Goal: Task Accomplishment & Management: Manage account settings

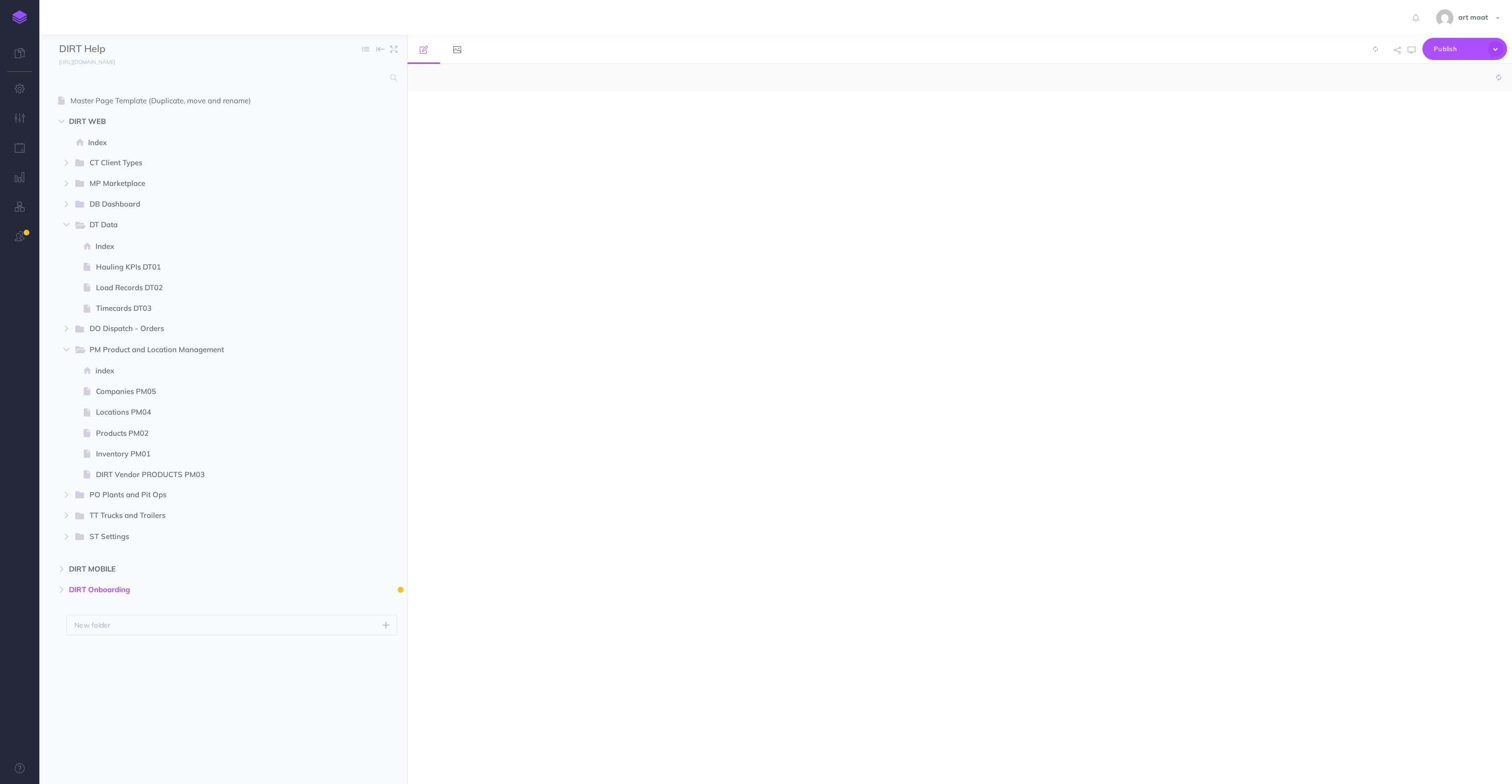
select select "null"
click at [1397, 50] on icon "button" at bounding box center [1397, 50] width 7 height 7
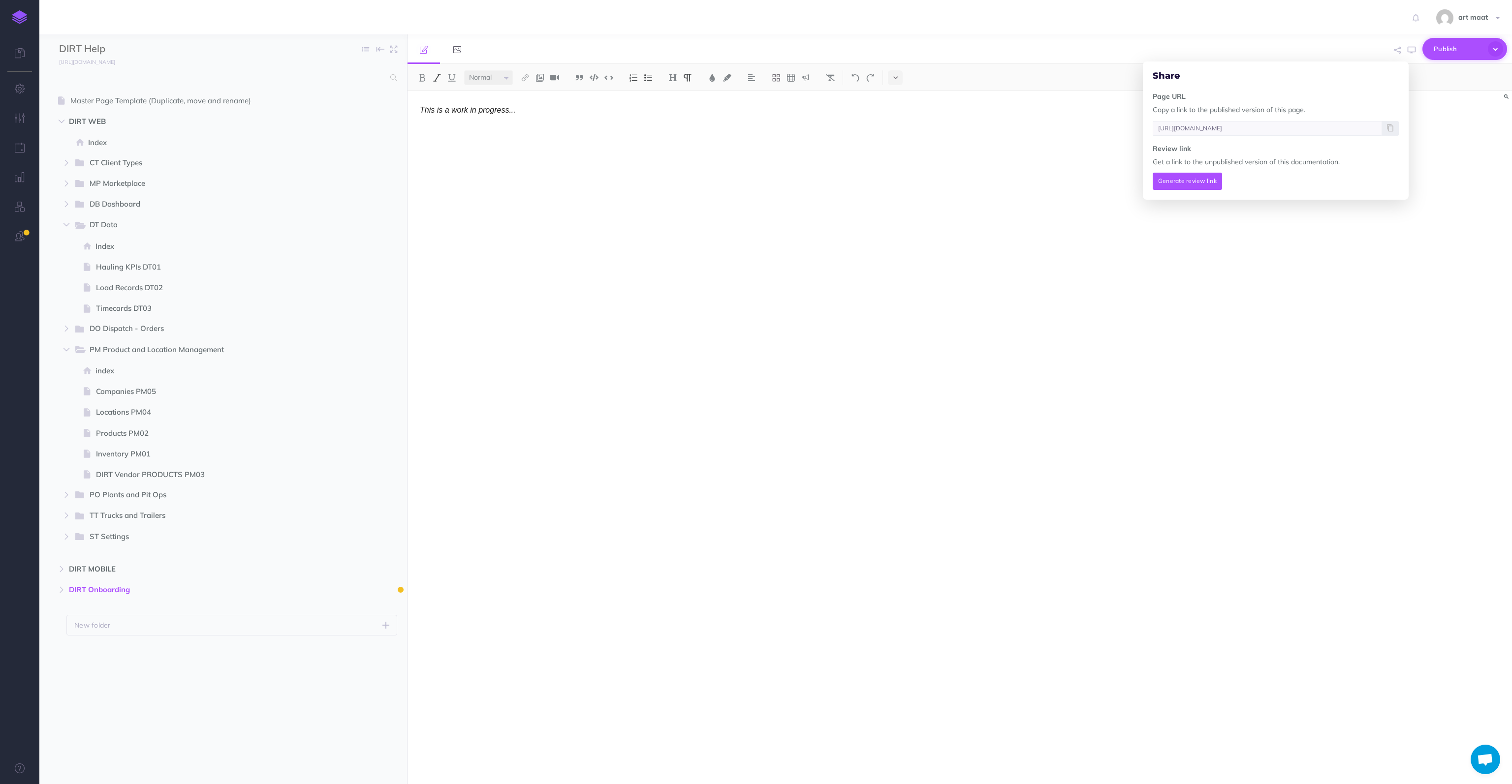
click at [1443, 47] on span "Publish" at bounding box center [1458, 49] width 49 height 15
click at [81, 117] on span "DIRT WEB" at bounding box center [203, 122] width 267 height 12
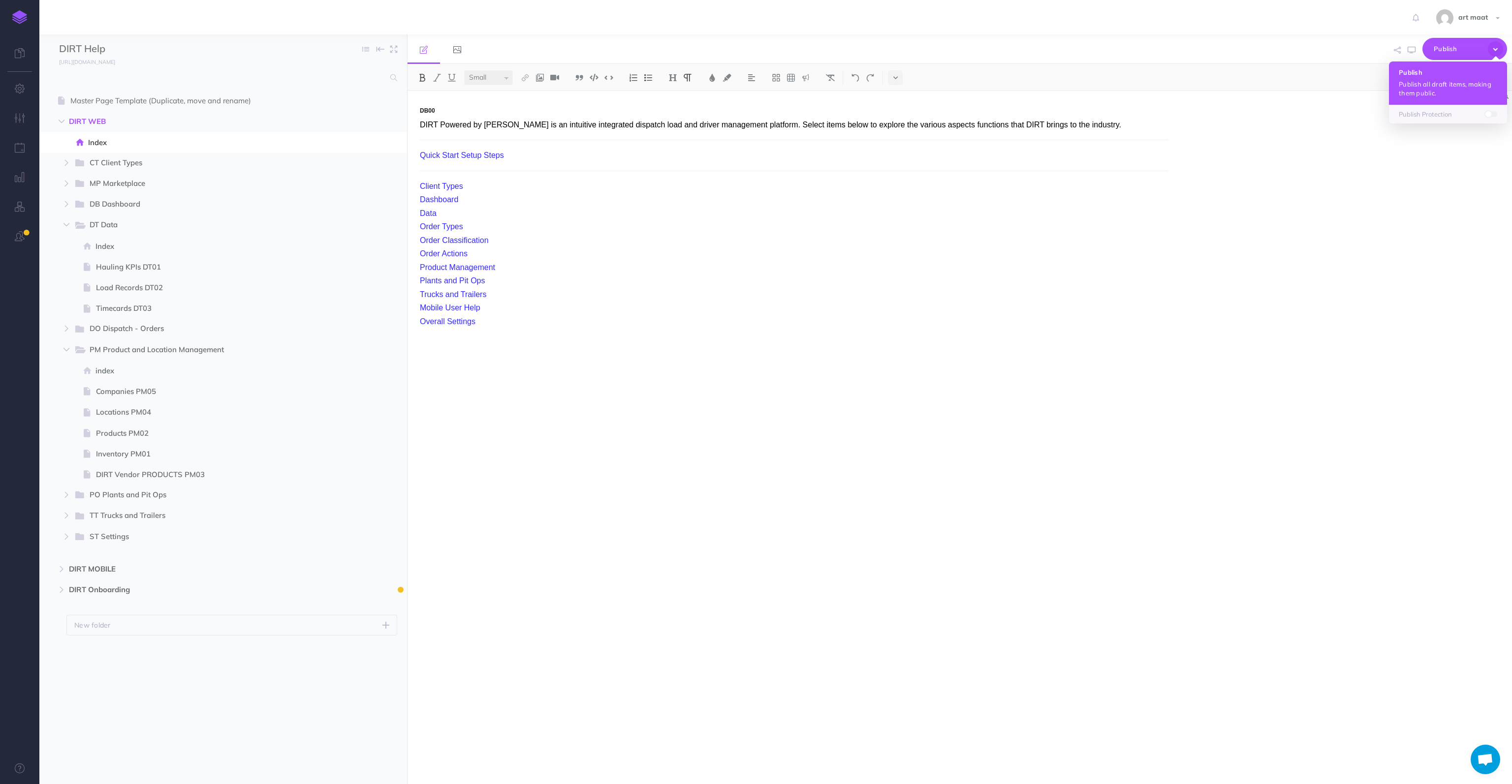
click at [1418, 76] on button "Publish Publish all draft items, making them public." at bounding box center [1448, 83] width 118 height 43
click at [93, 123] on span "DIRT WEB" at bounding box center [203, 122] width 267 height 12
drag, startPoint x: 1445, startPoint y: 48, endPoint x: 1443, endPoint y: 54, distance: 6.3
click at [1444, 50] on span "Publish" at bounding box center [1458, 49] width 49 height 15
click at [1432, 71] on h4 "Publish" at bounding box center [1448, 73] width 99 height 7
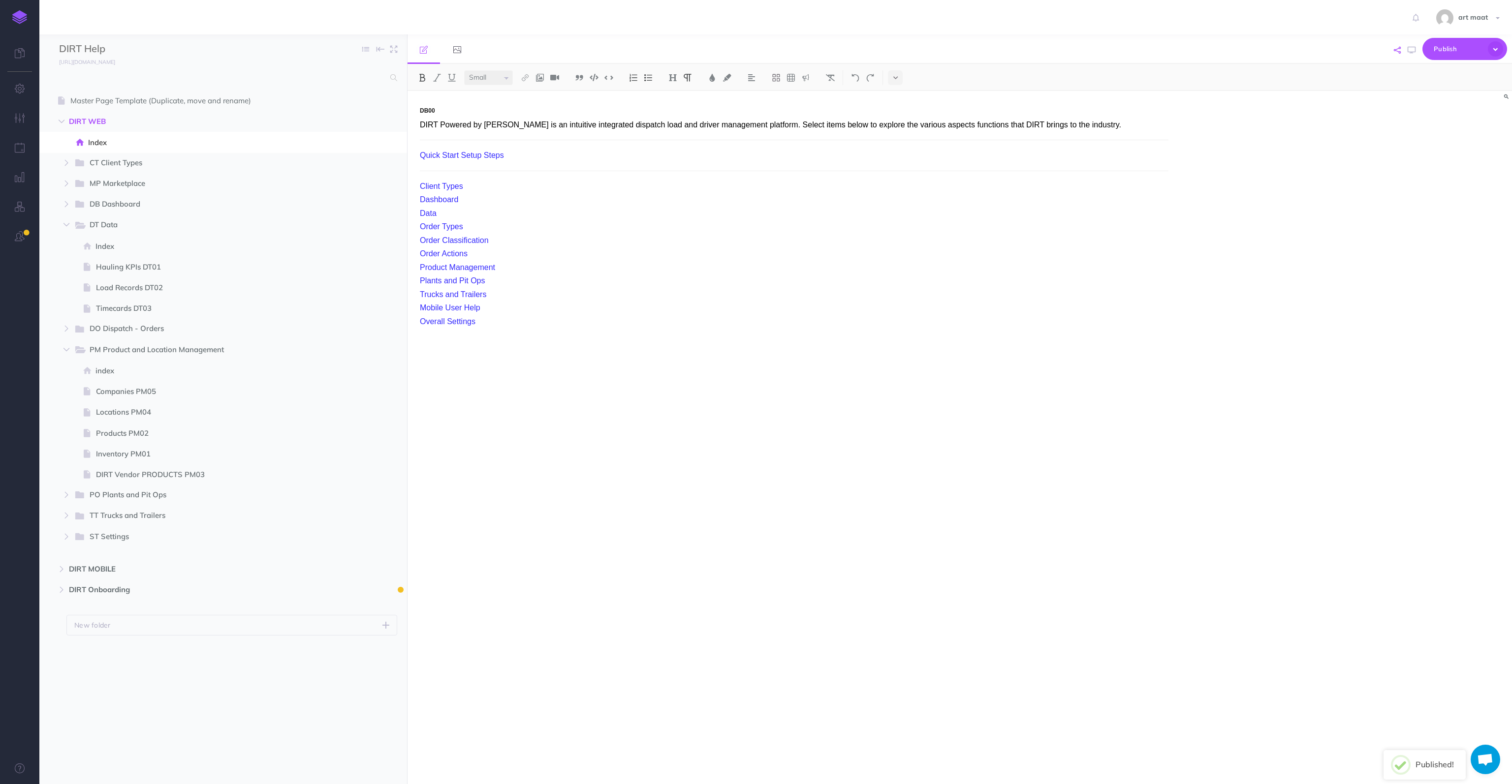
click at [1402, 51] on button "button" at bounding box center [1397, 50] width 12 height 28
click at [1390, 128] on icon at bounding box center [1390, 128] width 6 height 6
